Goal: Check status: Check status

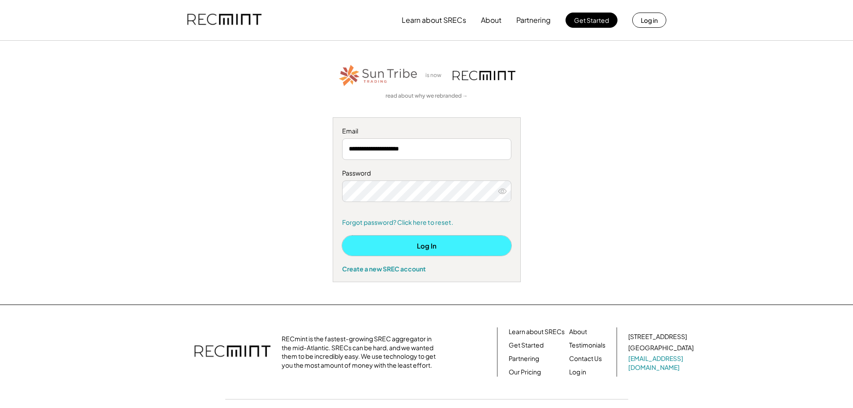
click at [413, 243] on button "Log In" at bounding box center [426, 246] width 169 height 20
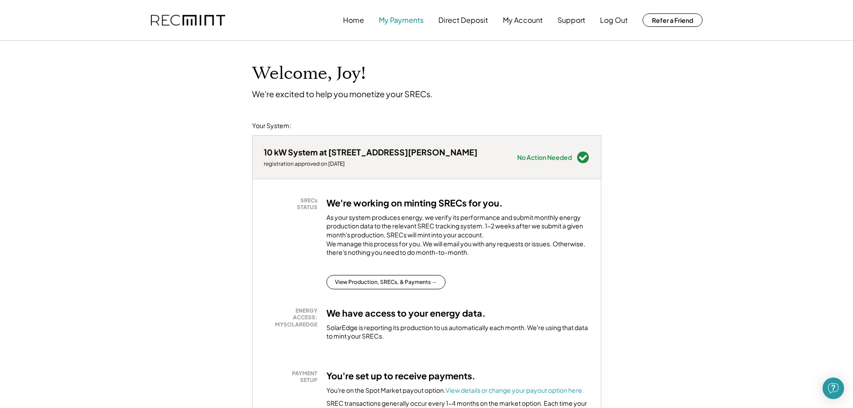
click at [392, 18] on button "My Payments" at bounding box center [401, 20] width 45 height 18
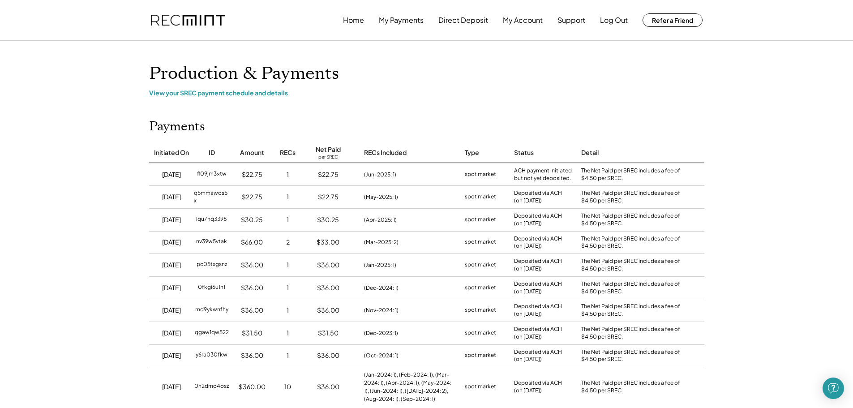
click at [227, 94] on div "View your SREC payment schedule and details" at bounding box center [426, 93] width 555 height 8
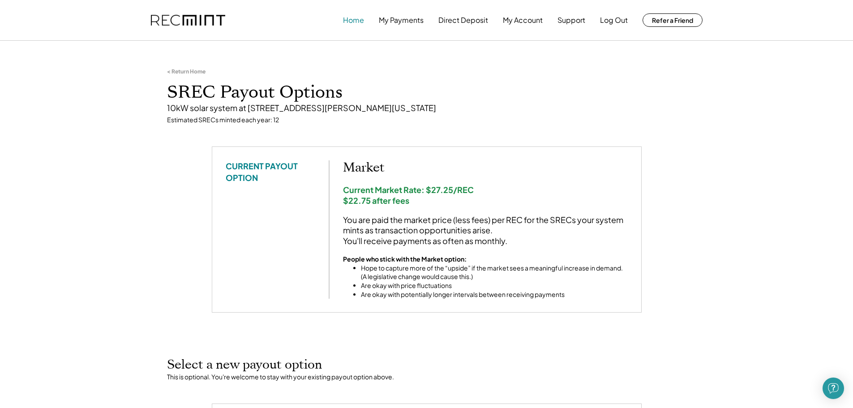
click at [350, 21] on button "Home" at bounding box center [353, 20] width 21 height 18
